Goal: Task Accomplishment & Management: Use online tool/utility

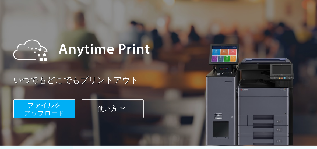
scroll to position [30, 0]
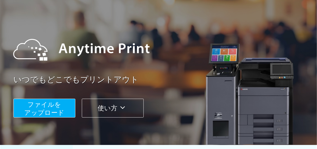
click at [55, 109] on span "ファイルを ​​アップロード" at bounding box center [44, 108] width 40 height 15
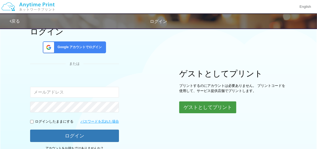
click at [195, 108] on button "ゲストとしてプリント" at bounding box center [207, 107] width 57 height 12
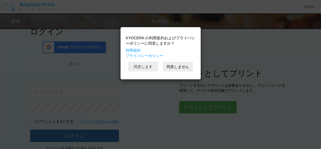
click at [150, 69] on button "同意します" at bounding box center [143, 66] width 30 height 9
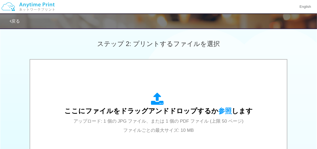
scroll to position [62, 0]
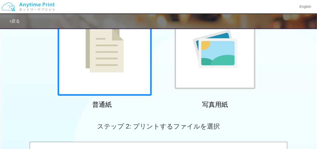
click at [130, 69] on div at bounding box center [105, 49] width 94 height 94
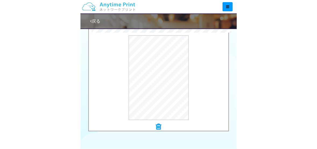
scroll to position [180, 0]
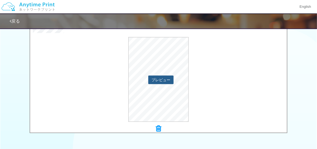
click at [171, 82] on button "プレビュー" at bounding box center [160, 80] width 25 height 9
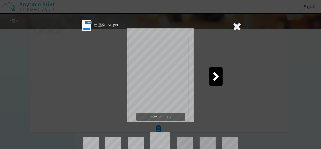
click at [216, 79] on icon at bounding box center [216, 76] width 7 height 9
click at [233, 22] on icon at bounding box center [237, 26] width 8 height 11
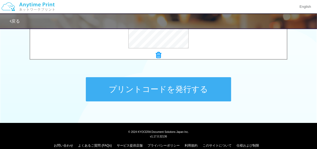
scroll to position [253, 0]
click at [170, 89] on button "プリントコードを発行する" at bounding box center [158, 89] width 145 height 24
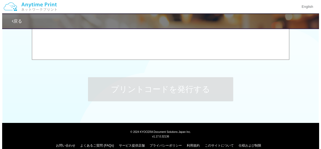
scroll to position [0, 0]
